Goal: Transaction & Acquisition: Purchase product/service

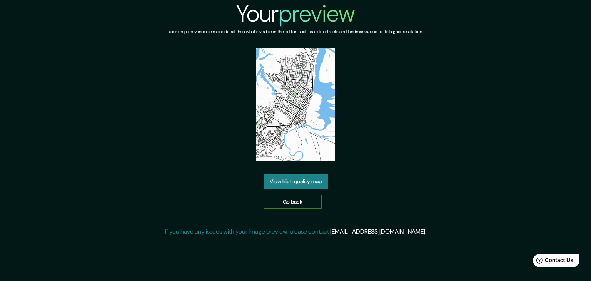
click at [310, 202] on link "Go back" at bounding box center [293, 202] width 58 height 14
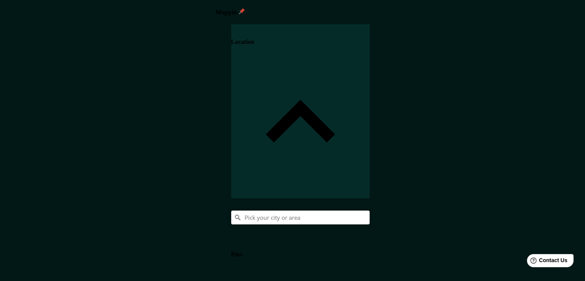
click at [370, 210] on input "Pick your city or area" at bounding box center [300, 217] width 139 height 14
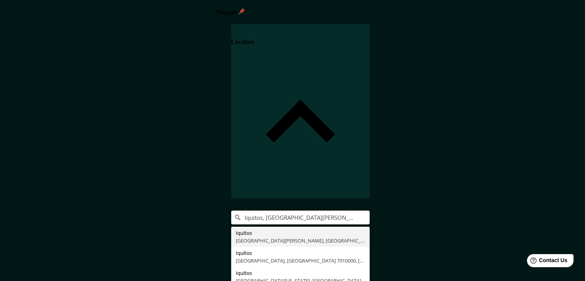
type input "Iquitos, Departamento de Loreto, Perú"
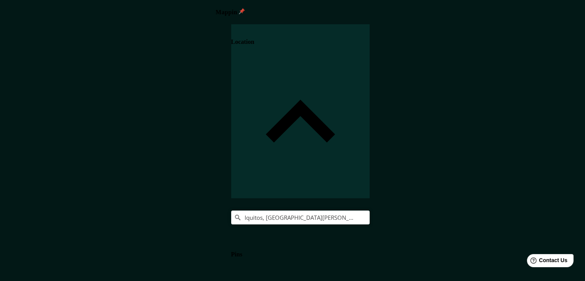
click at [370, 210] on div "Iquitos, Departamento de Loreto, Perú Iquitos Departamento de Loreto, Perú Iqui…" at bounding box center [300, 217] width 139 height 14
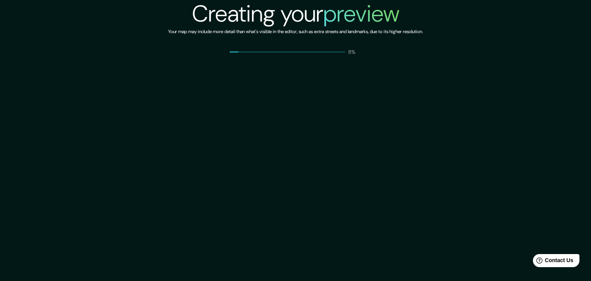
click at [468, 139] on div "Creating your preview Your map may include more detail than what's visible in t…" at bounding box center [295, 140] width 591 height 281
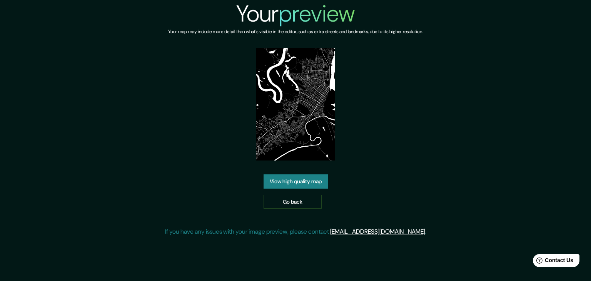
click at [279, 177] on link "View high quality map" at bounding box center [296, 181] width 64 height 14
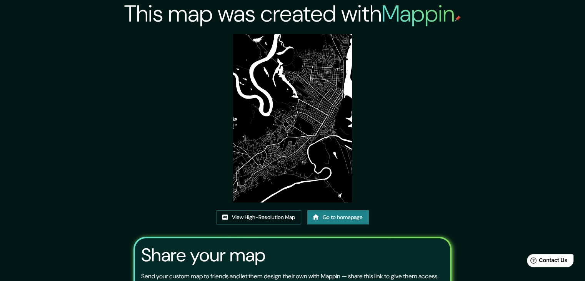
click at [294, 216] on link "View High-Resolution Map" at bounding box center [259, 217] width 85 height 14
